Goal: Communication & Community: Answer question/provide support

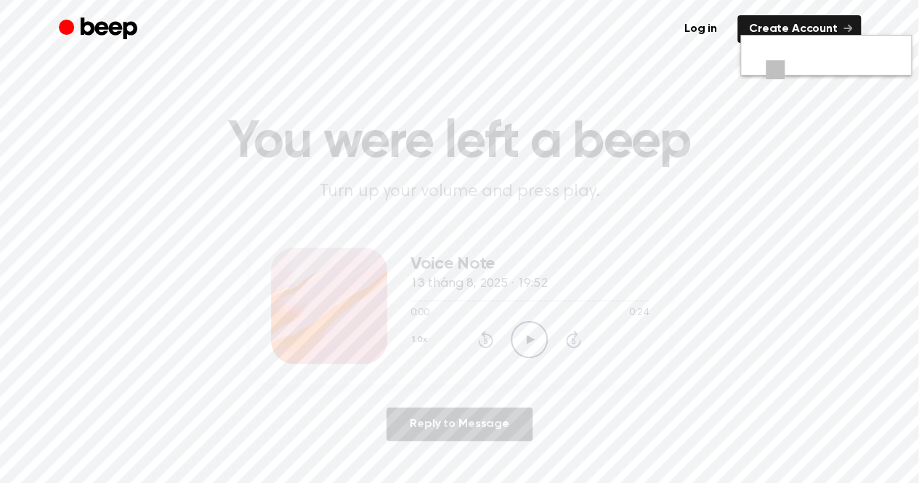
click at [526, 335] on icon at bounding box center [530, 339] width 8 height 9
click at [529, 338] on icon at bounding box center [530, 339] width 8 height 9
click at [477, 422] on link "Reply to Message" at bounding box center [458, 423] width 145 height 33
click at [529, 334] on icon "Play Audio" at bounding box center [528, 339] width 37 height 37
click at [529, 340] on icon at bounding box center [530, 339] width 8 height 9
